Goal: Task Accomplishment & Management: Manage account settings

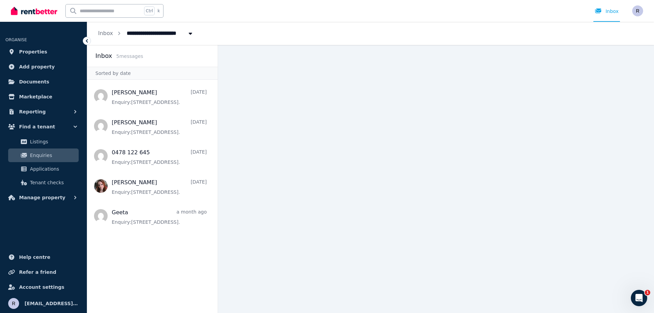
click at [41, 157] on span "Enquiries" at bounding box center [53, 155] width 46 height 8
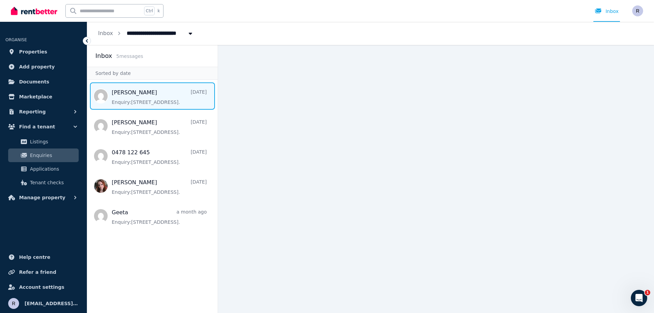
click at [160, 90] on span "Message list" at bounding box center [152, 95] width 130 height 27
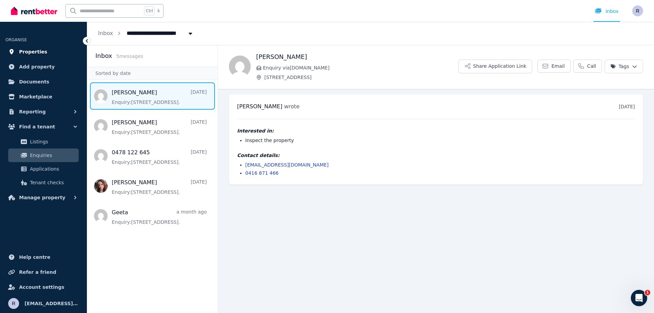
click at [37, 50] on span "Properties" at bounding box center [33, 52] width 28 height 8
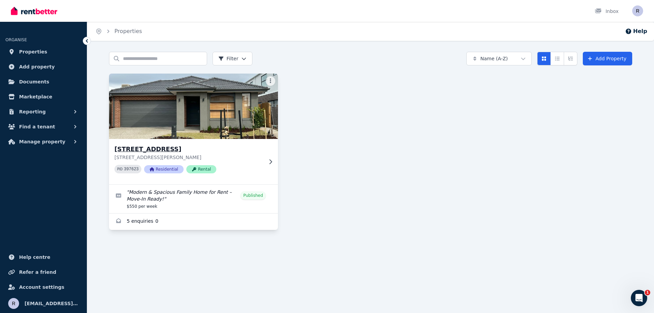
click at [155, 115] on img at bounding box center [193, 106] width 177 height 69
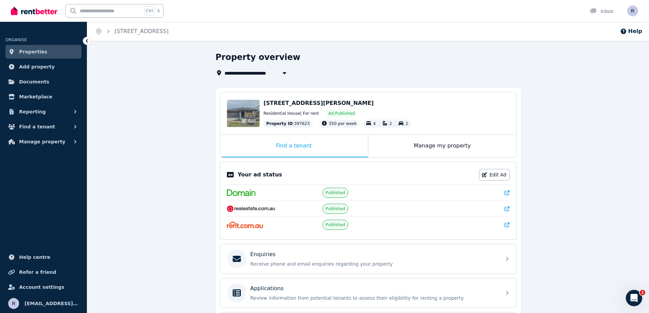
click at [235, 122] on div "Edit" at bounding box center [243, 113] width 33 height 27
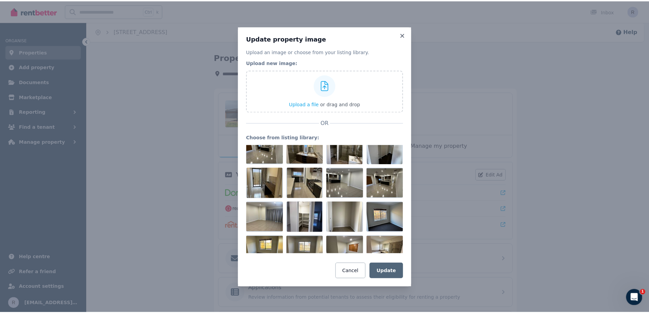
scroll to position [126, 0]
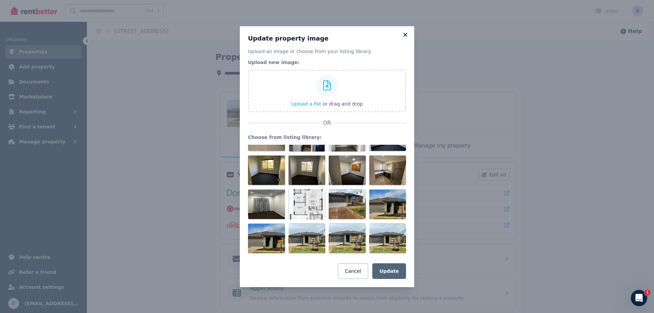
click at [403, 33] on icon at bounding box center [405, 35] width 7 height 6
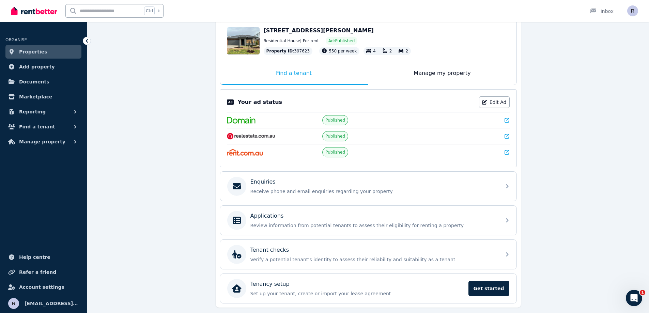
scroll to position [93, 0]
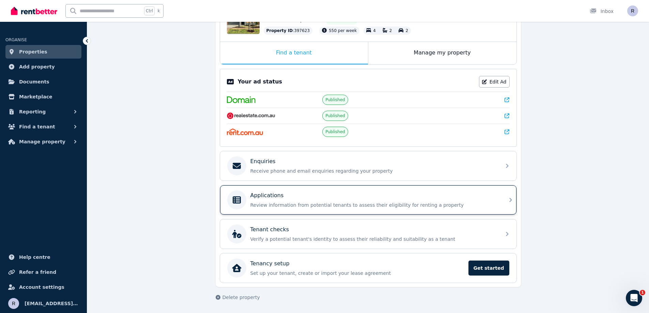
click at [277, 195] on p "Applications" at bounding box center [266, 195] width 33 height 8
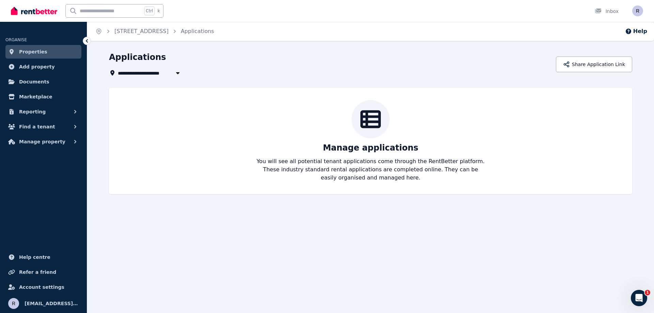
click at [84, 38] on icon at bounding box center [86, 40] width 7 height 7
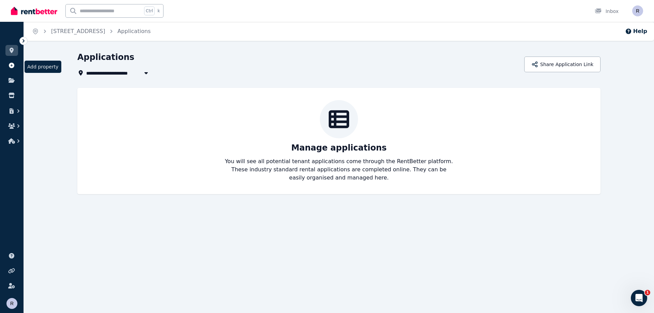
click at [12, 67] on icon at bounding box center [11, 65] width 5 height 5
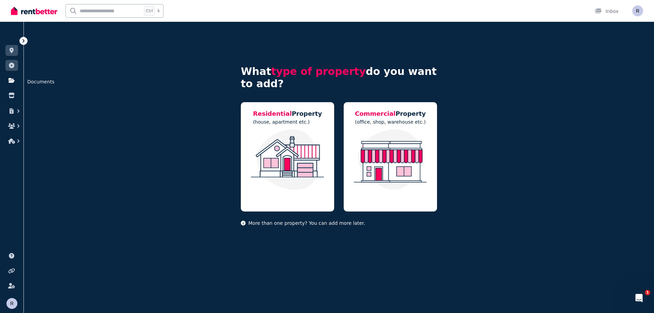
click at [11, 78] on icon at bounding box center [11, 80] width 7 height 5
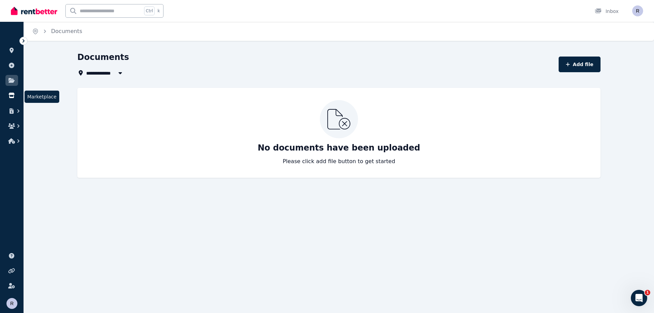
click at [8, 93] on icon at bounding box center [11, 95] width 7 height 5
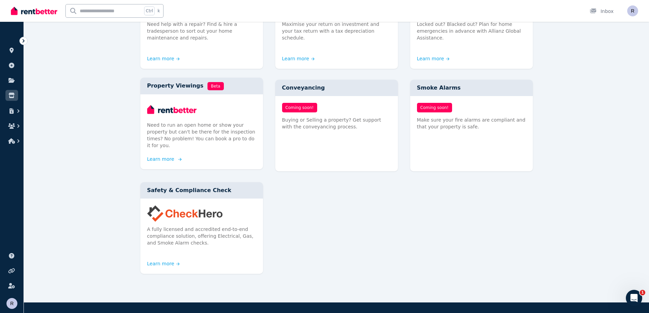
scroll to position [359, 0]
